Goal: Communication & Community: Answer question/provide support

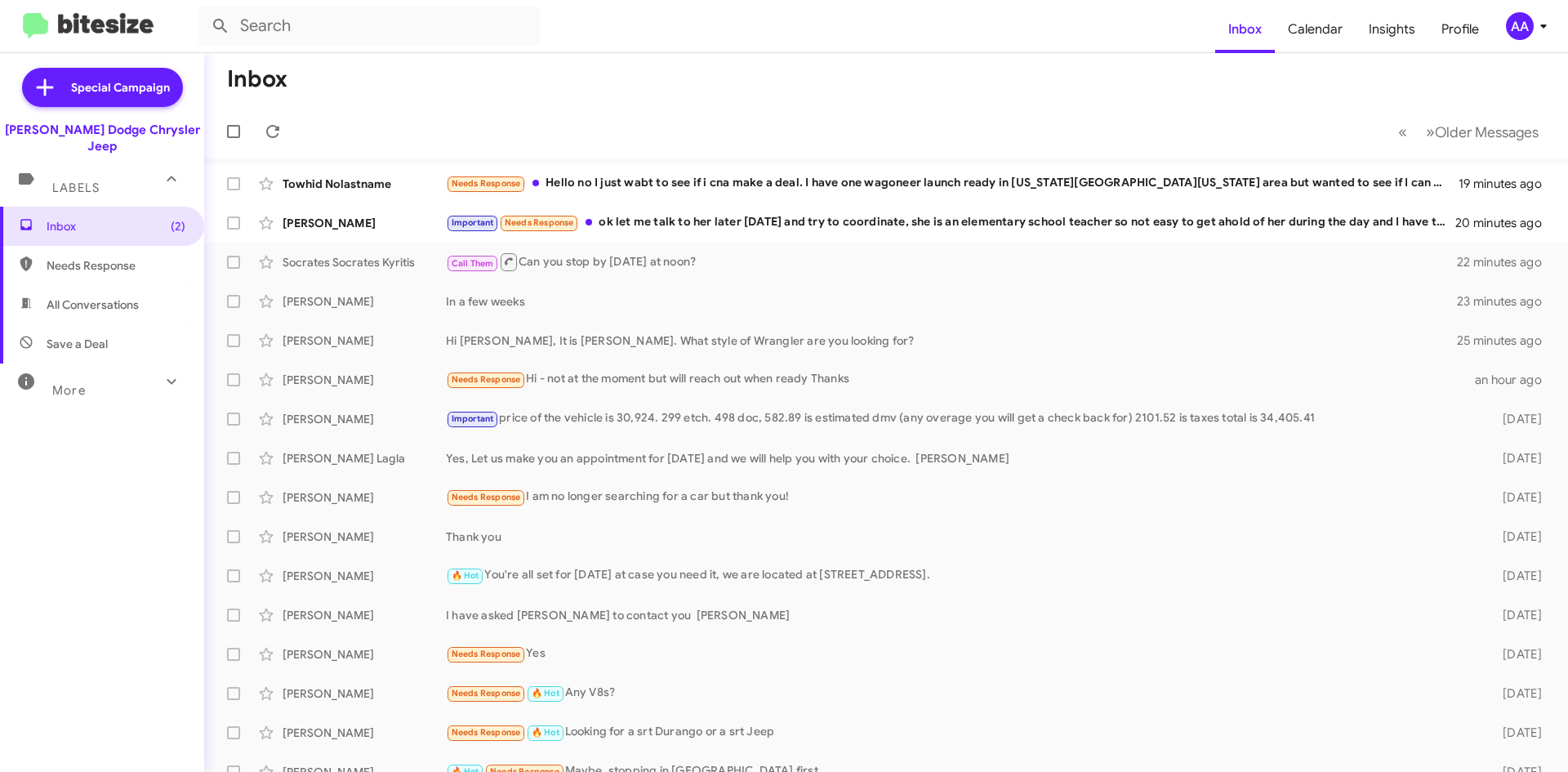
click at [91, 296] on span "All Conversations" at bounding box center [93, 304] width 92 height 17
type input "in:all-conversations"
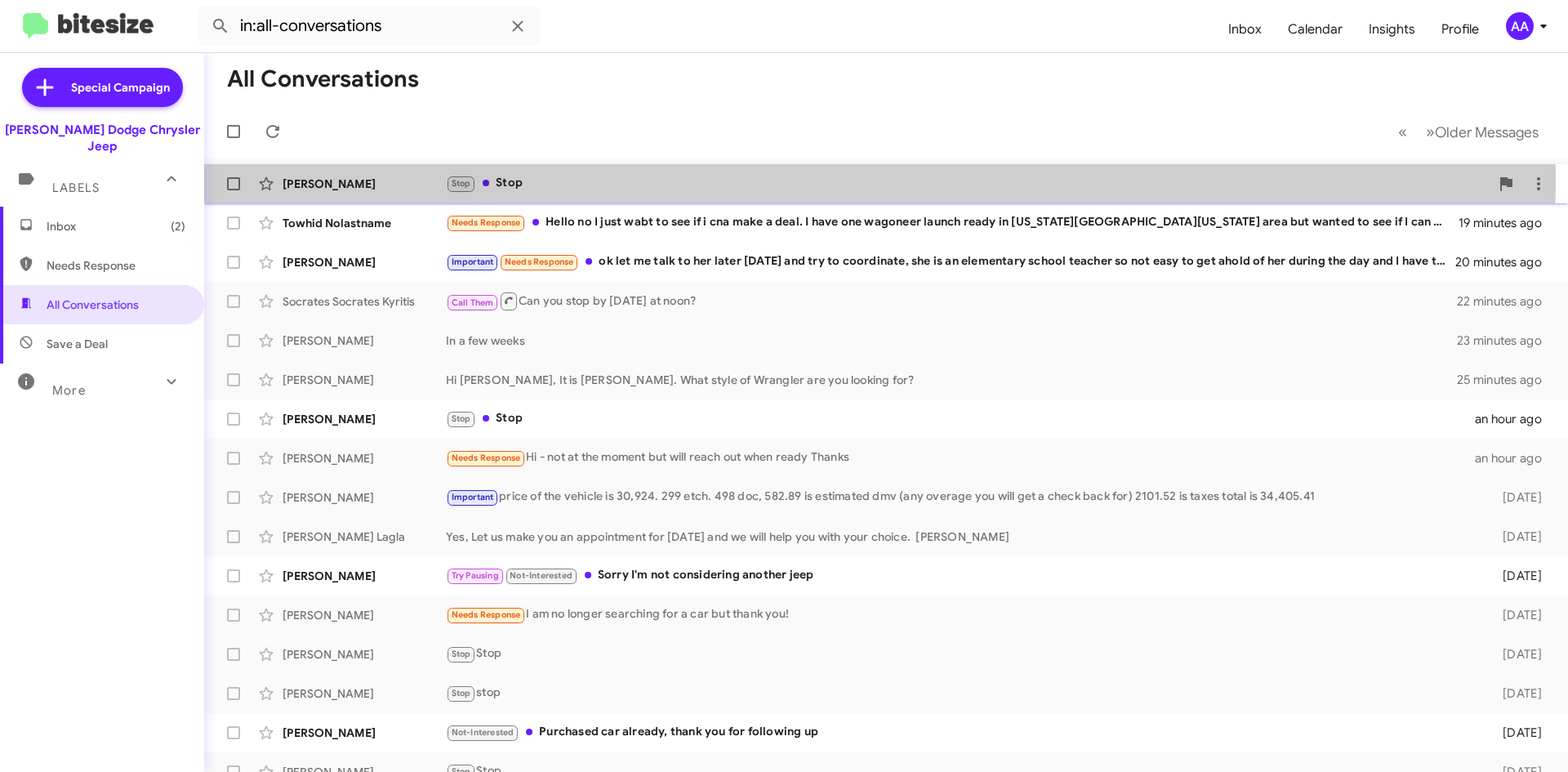
click at [618, 181] on div "Stop Stop" at bounding box center [967, 183] width 1044 height 19
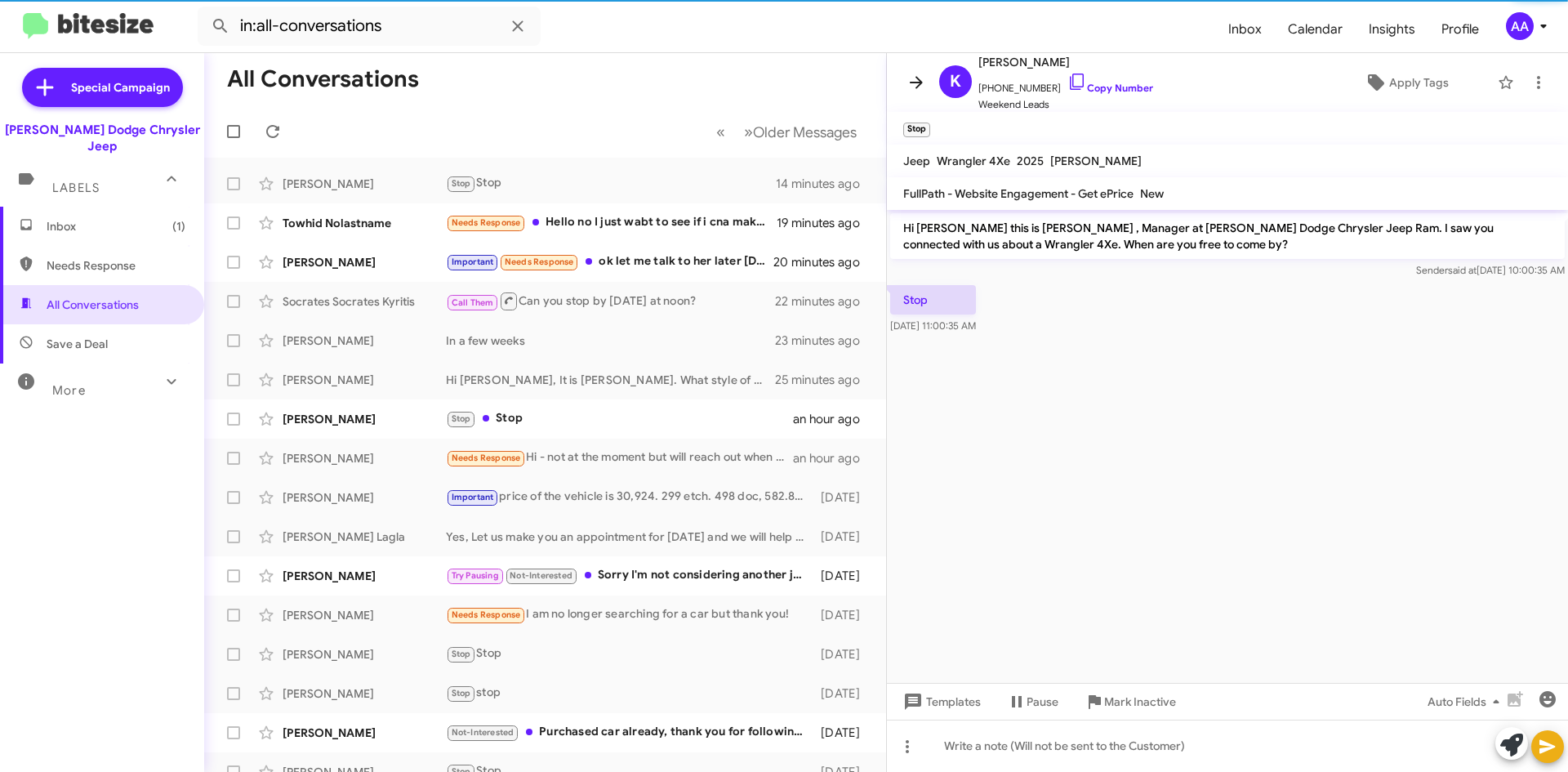
click at [918, 81] on icon at bounding box center [916, 83] width 20 height 20
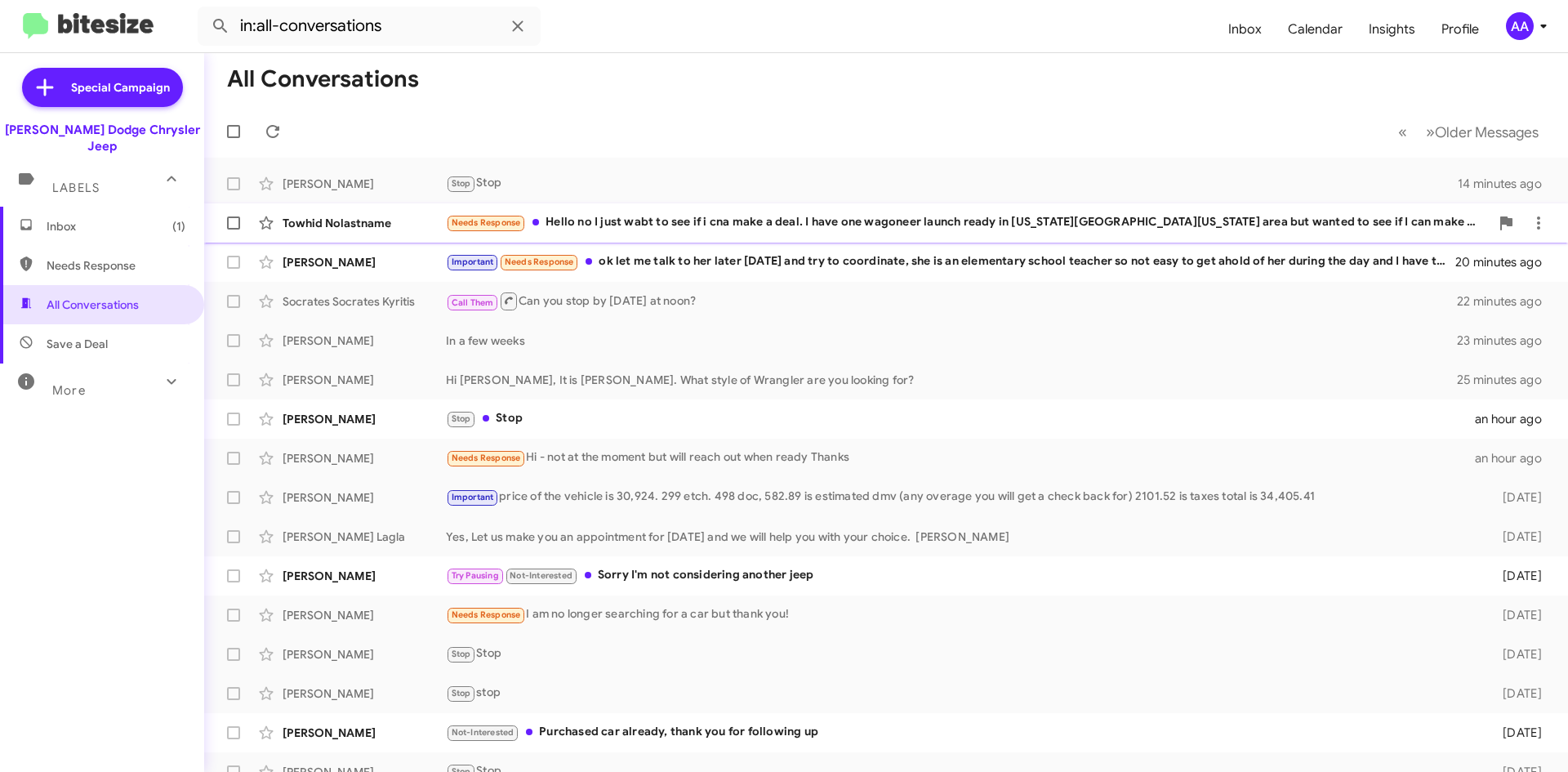
click at [708, 216] on div "Needs Response Hello no I just wabt to see if i cna make a deal. I have one wag…" at bounding box center [967, 223] width 1044 height 19
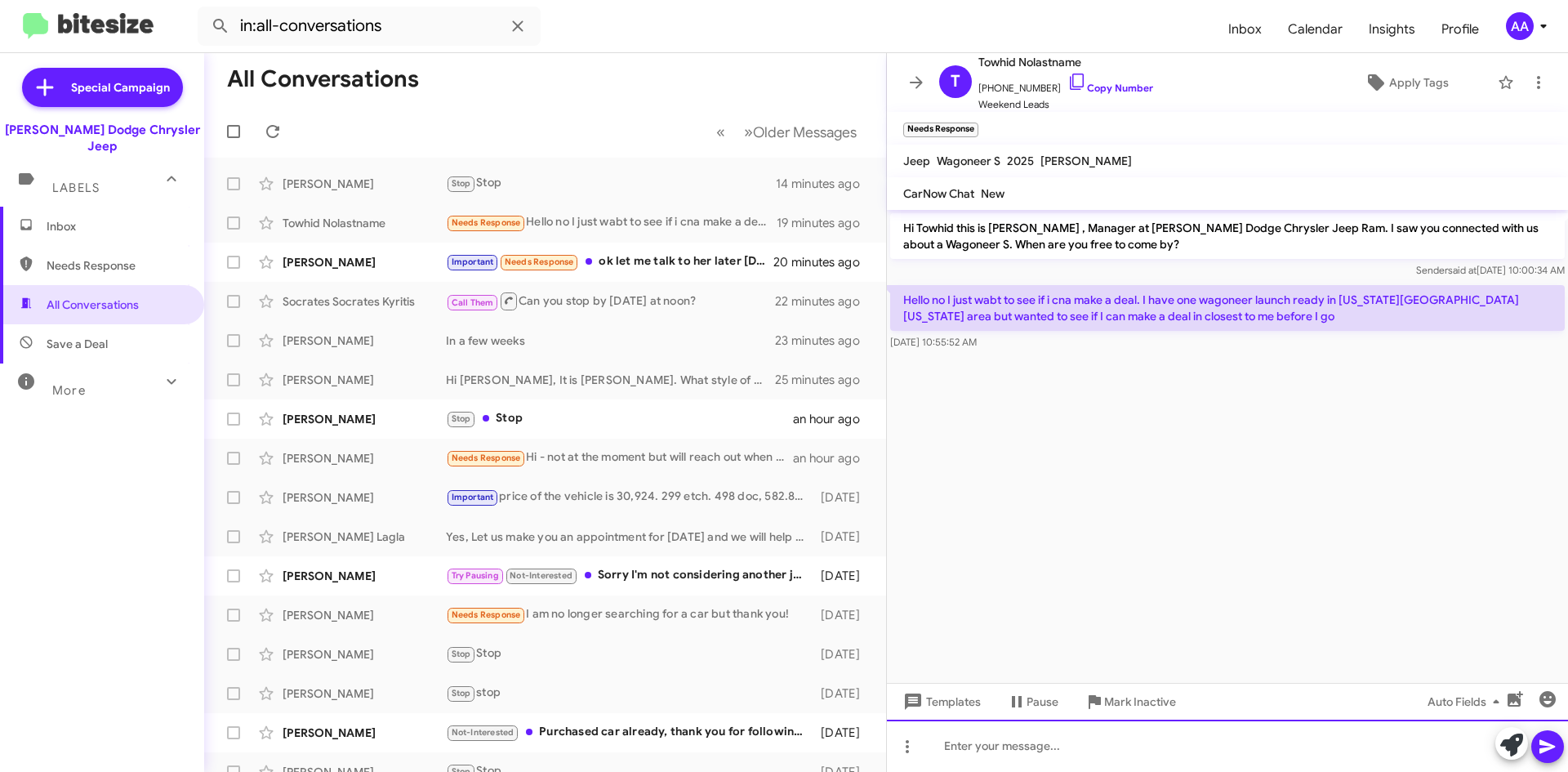
click at [1030, 751] on div at bounding box center [1228, 746] width 681 height 52
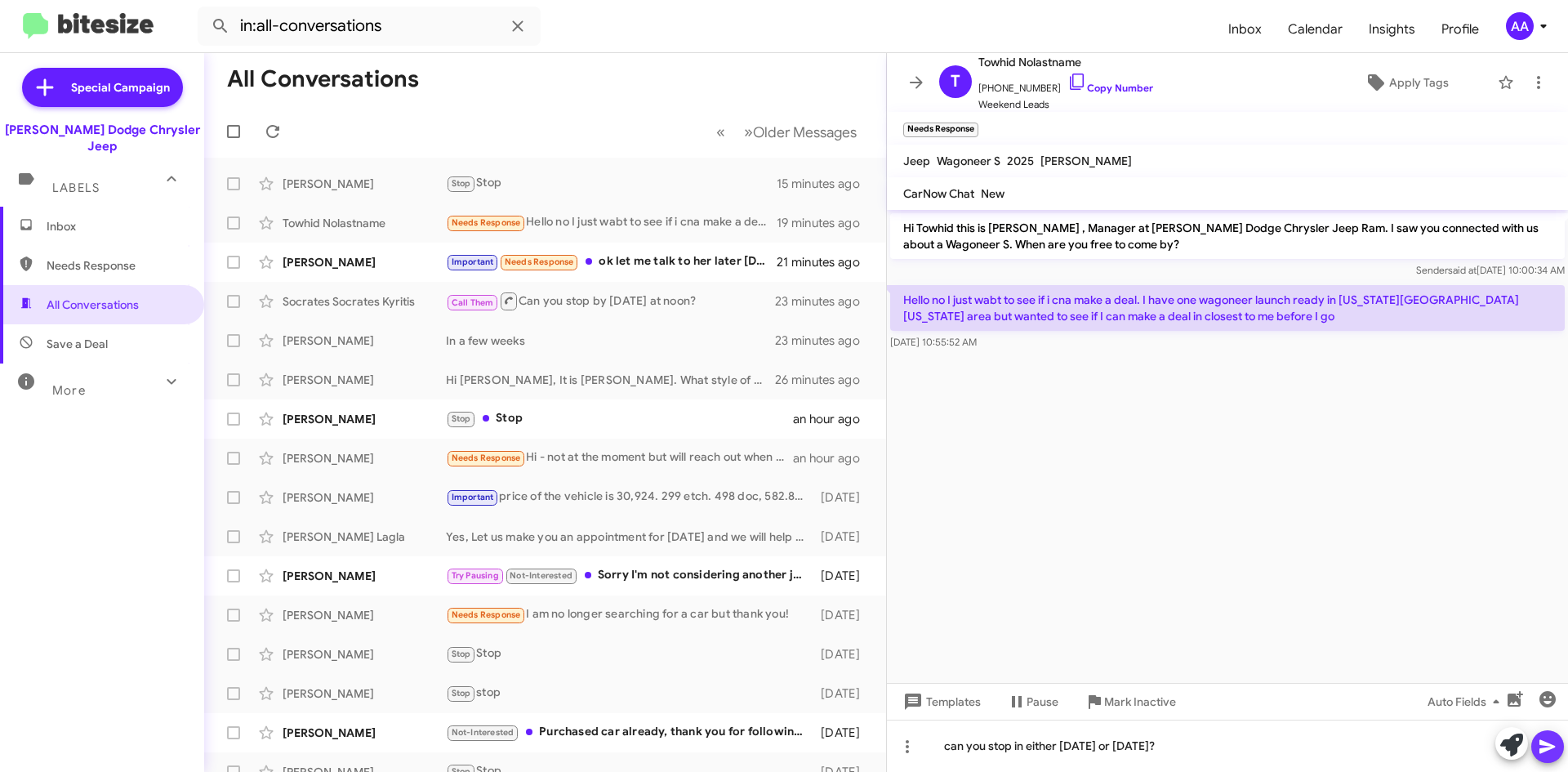
click at [1556, 758] on span at bounding box center [1548, 747] width 20 height 33
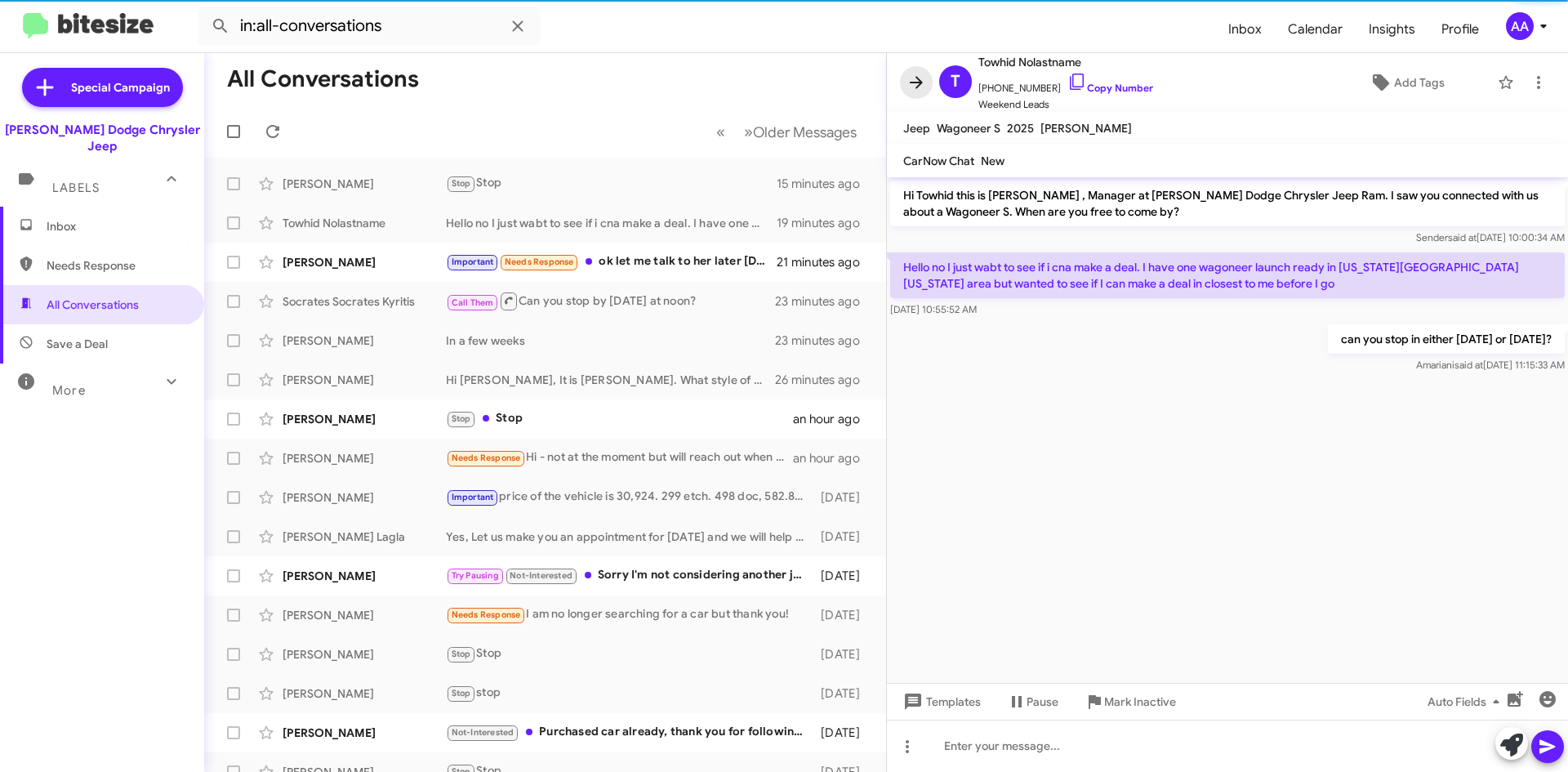
click at [920, 75] on icon at bounding box center [916, 83] width 20 height 20
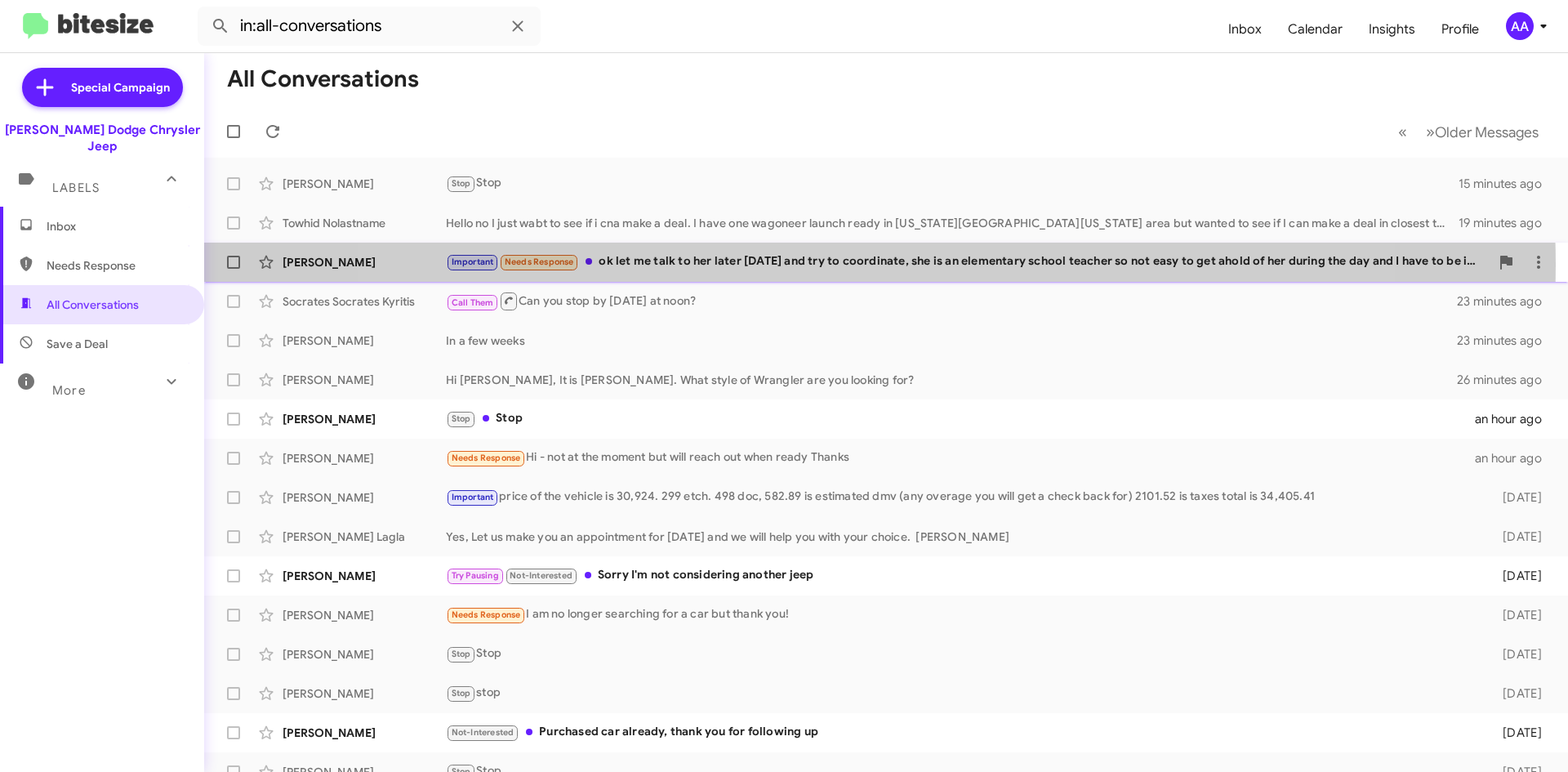
click at [853, 265] on div "Important Needs Response ok let me talk to her later [DATE] and try to coordina…" at bounding box center [967, 262] width 1044 height 19
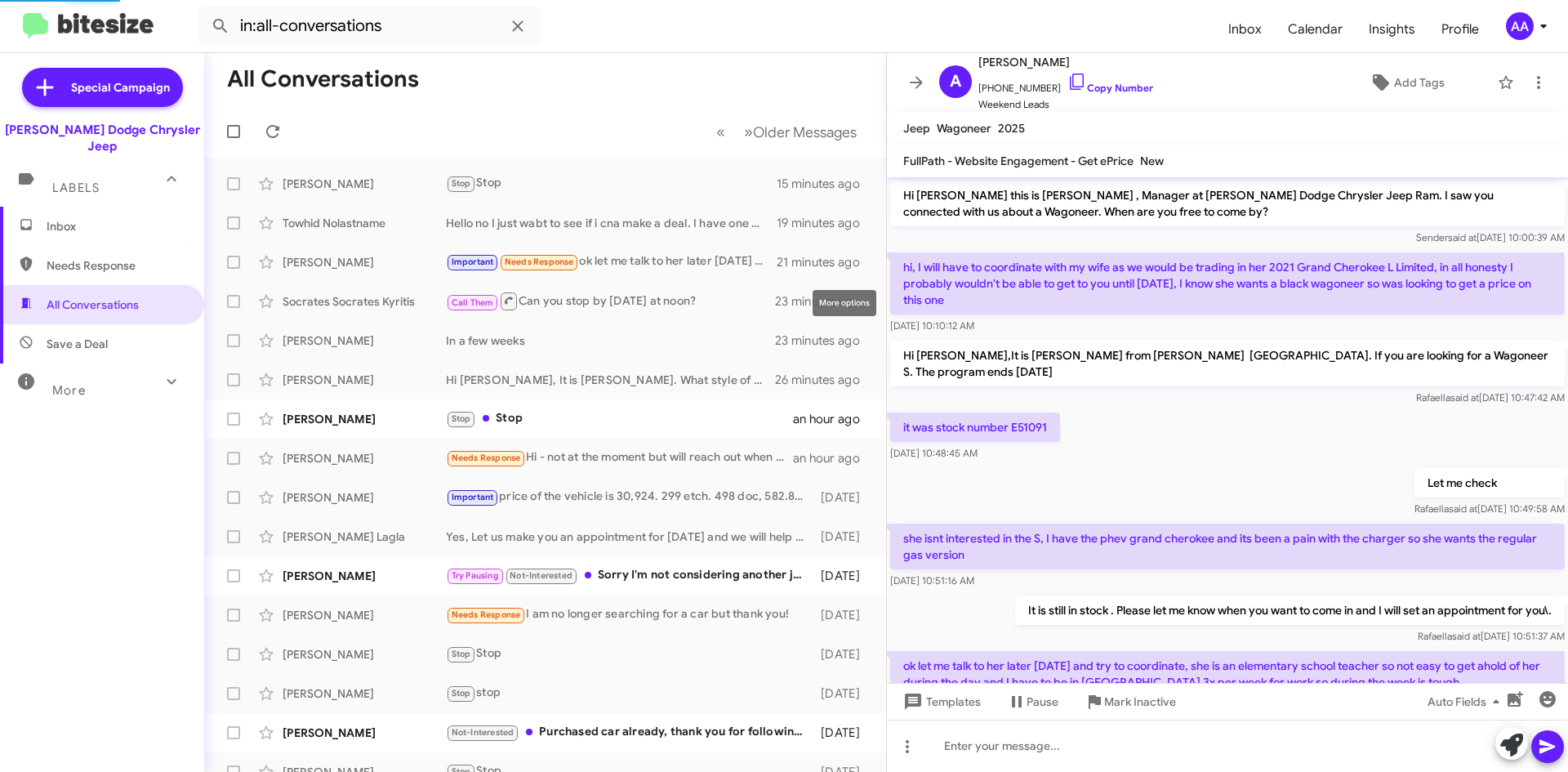
scroll to position [53, 0]
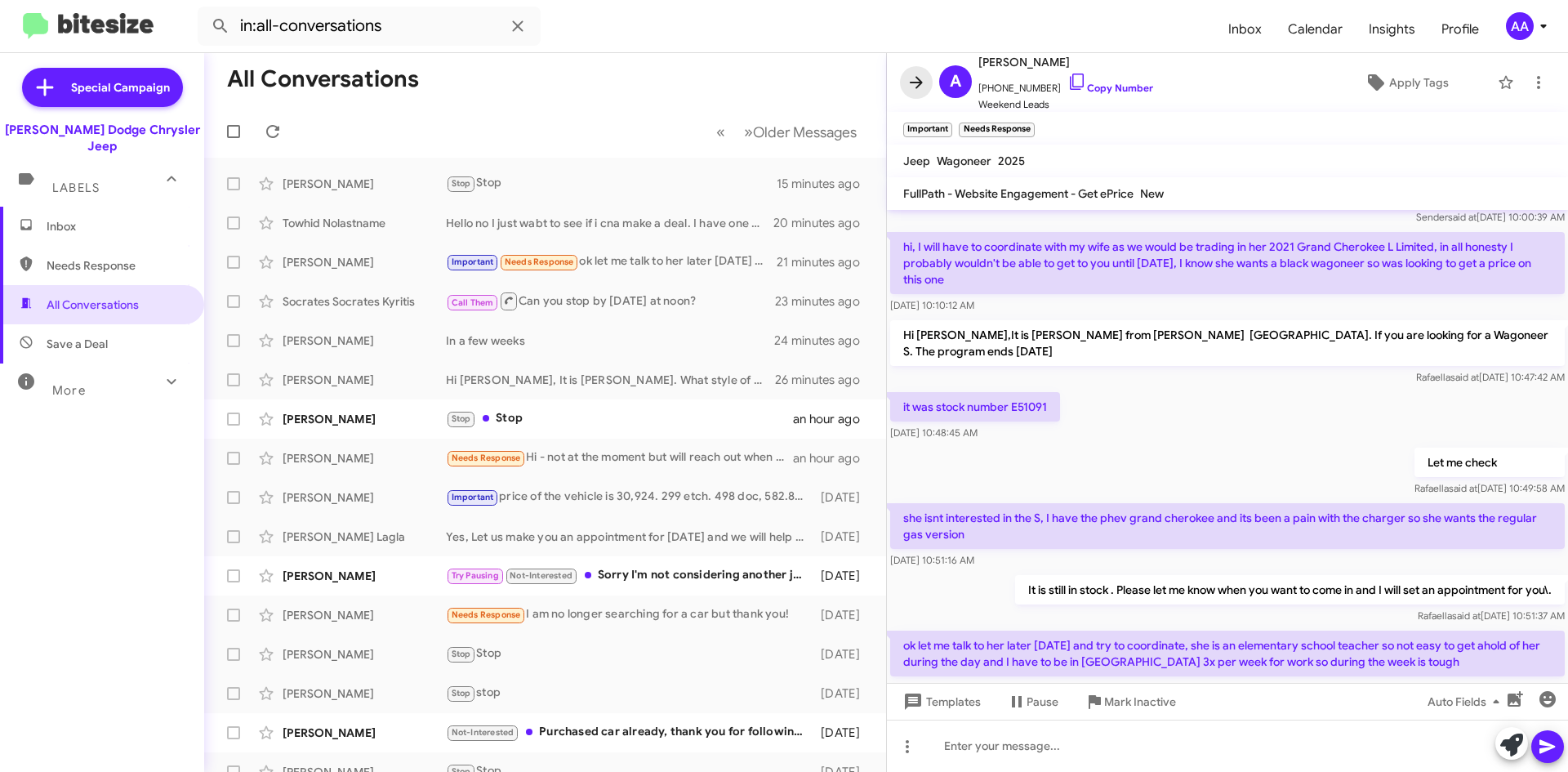
click at [923, 83] on icon at bounding box center [916, 83] width 20 height 20
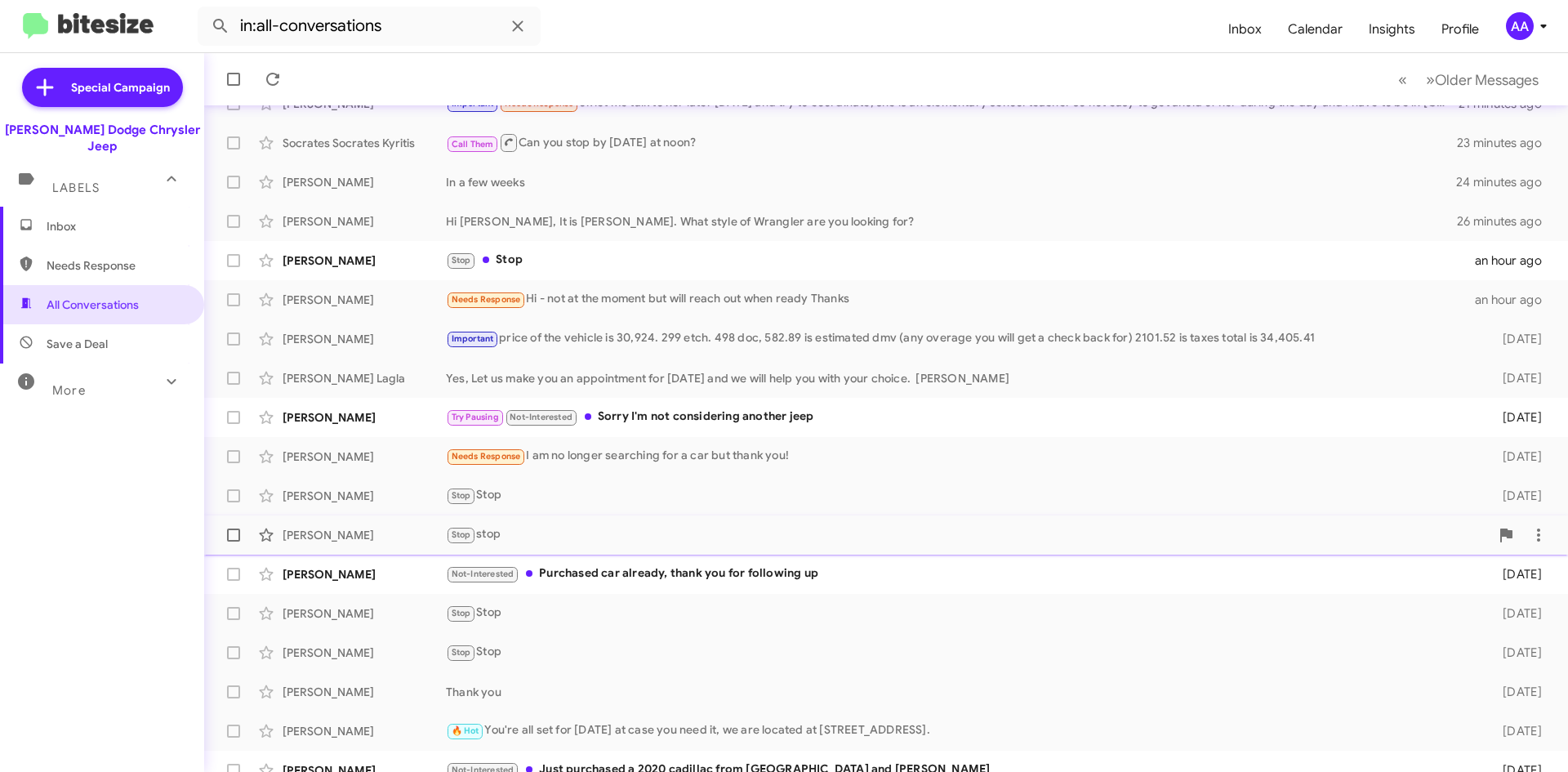
scroll to position [176, 0]
